Goal: Task Accomplishment & Management: Use online tool/utility

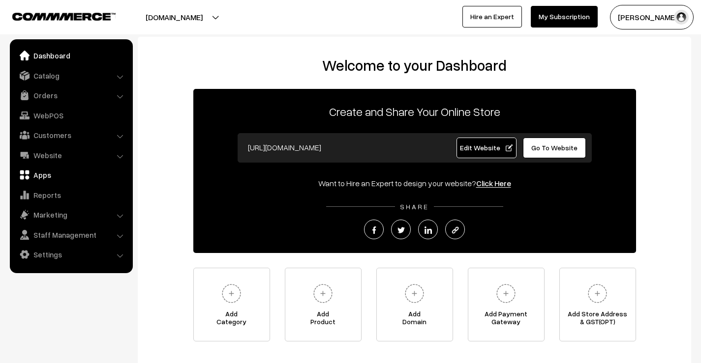
click at [44, 171] on link "Apps" at bounding box center [70, 175] width 117 height 18
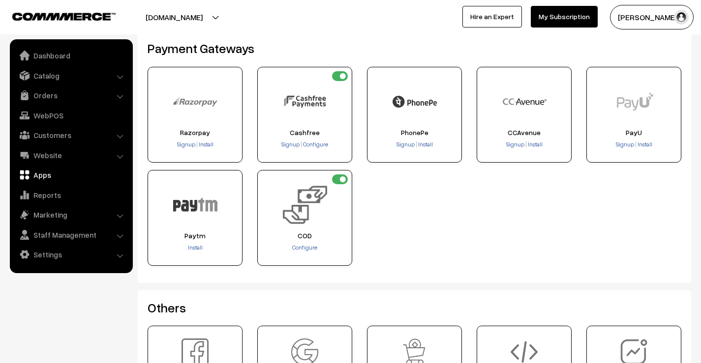
scroll to position [197, 0]
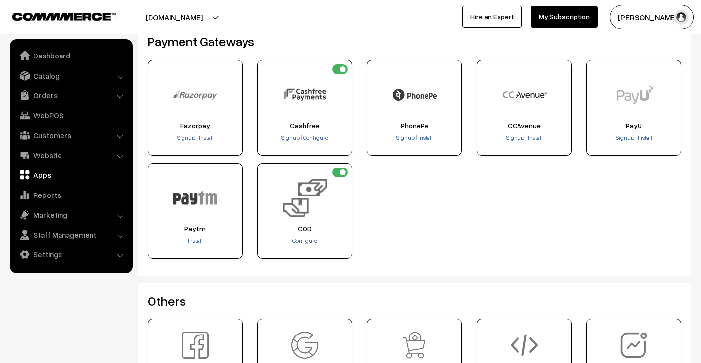
click at [322, 138] on span "Configure" at bounding box center [315, 137] width 25 height 7
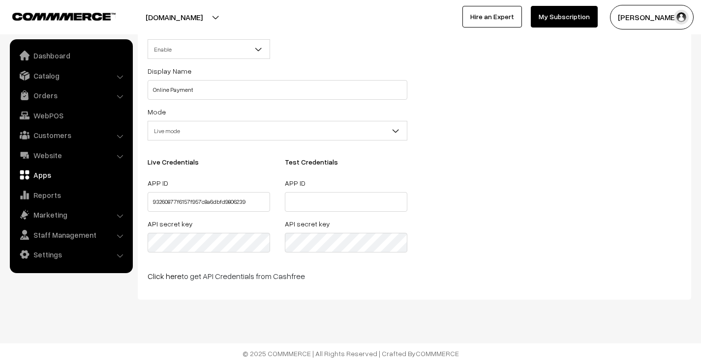
scroll to position [76, 0]
click at [311, 201] on input "text" at bounding box center [346, 202] width 122 height 20
paste input "93260877f6157f957c8a6dbfd9806239"
type input "93260877f6157f957c8a6dbfd9806239"
drag, startPoint x: 396, startPoint y: 200, endPoint x: 212, endPoint y: 201, distance: 183.5
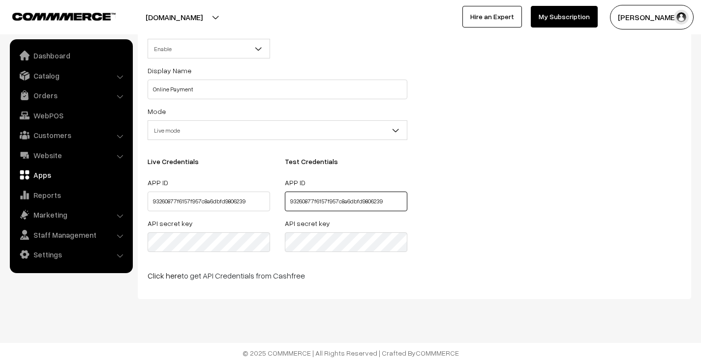
click at [212, 201] on div "Live Credentials APP ID 93260877f6157f957c8a6dbfd9806239 API secret key Test Cr…" at bounding box center [277, 208] width 274 height 100
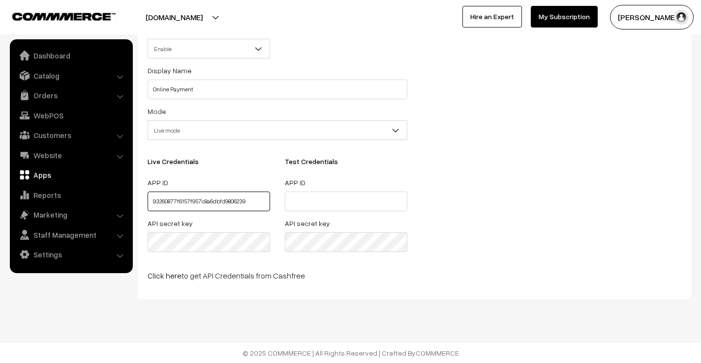
drag, startPoint x: 241, startPoint y: 204, endPoint x: 0, endPoint y: 199, distance: 241.5
click at [0, 199] on body "Thank you for showing interest. Our team will call you shortly. Close goldenrec…" at bounding box center [350, 144] width 701 height 440
click at [46, 238] on body "Thank you for showing interest. Our team will call you shortly. Close goldenrec…" at bounding box center [350, 144] width 701 height 440
click at [499, 240] on div "Display Name Online Payment Mode Test mode Live mode Live mode Live Credentials…" at bounding box center [414, 176] width 548 height 225
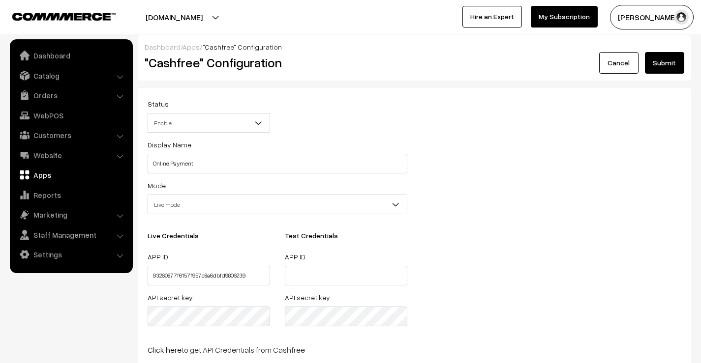
scroll to position [0, 0]
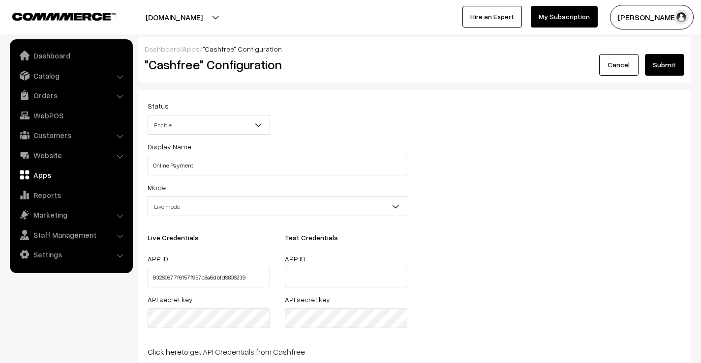
click at [673, 62] on button "Submit" at bounding box center [664, 65] width 39 height 22
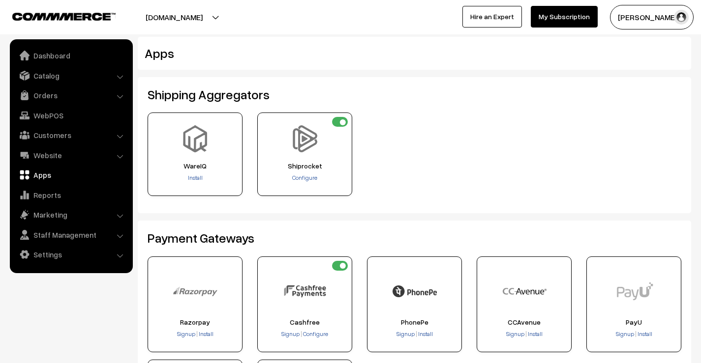
click at [448, 158] on div "WareIQ Install Configure" at bounding box center [414, 158] width 548 height 91
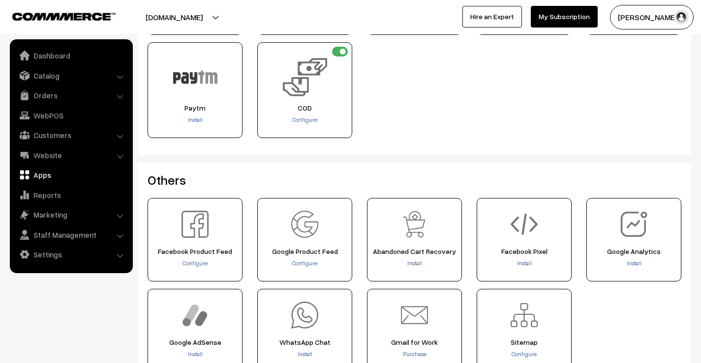
scroll to position [408, 0]
